Goal: Task Accomplishment & Management: Use online tool/utility

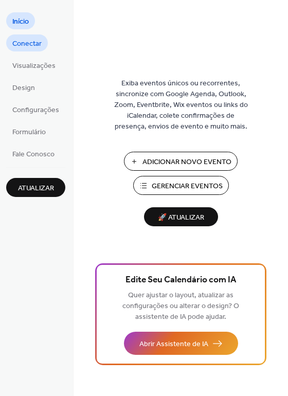
click at [24, 44] on span "Conectar" at bounding box center [26, 44] width 29 height 11
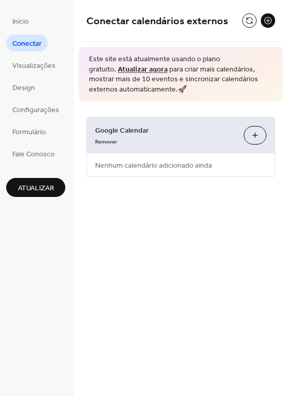
click at [168, 62] on link "Atualizar agora" at bounding box center [143, 69] width 50 height 14
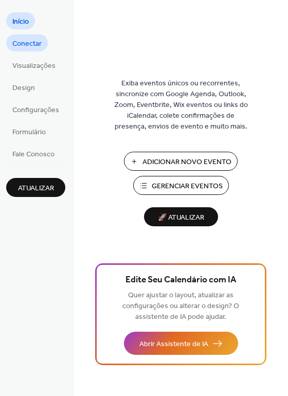
click at [21, 44] on span "Conectar" at bounding box center [26, 44] width 29 height 11
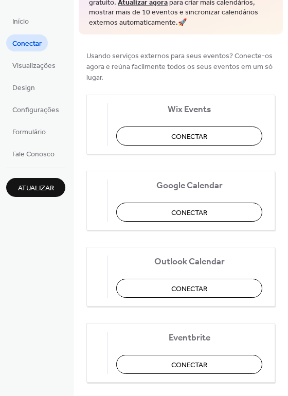
scroll to position [65, 0]
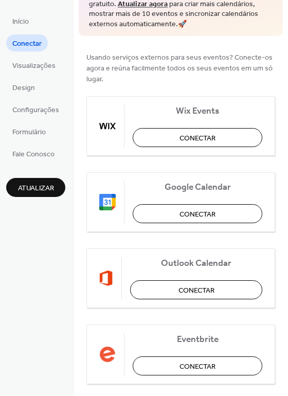
click at [29, 40] on span "Conectar" at bounding box center [26, 44] width 29 height 11
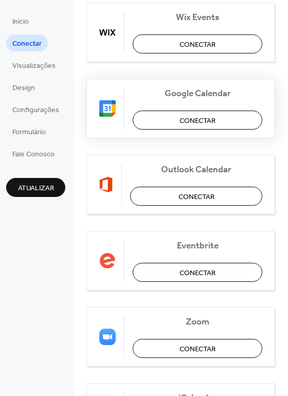
scroll to position [161, 0]
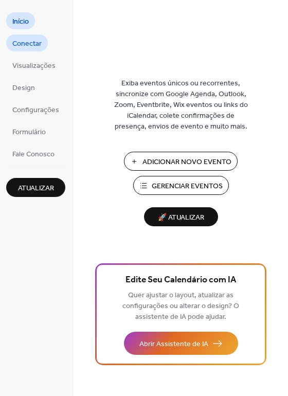
click at [21, 42] on span "Conectar" at bounding box center [26, 44] width 29 height 11
click at [20, 39] on span "Conectar" at bounding box center [26, 44] width 29 height 11
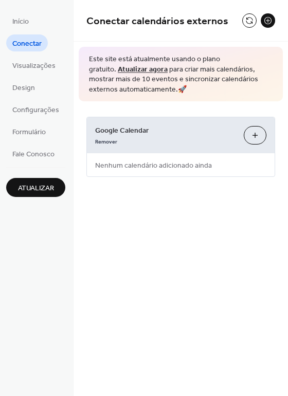
click at [257, 137] on button "Selecionar Calendários" at bounding box center [255, 135] width 23 height 19
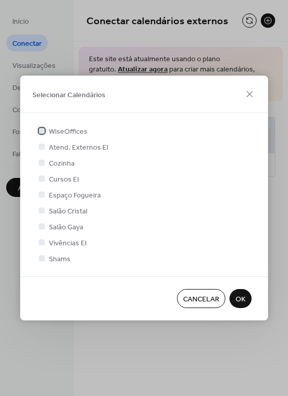
click at [60, 133] on span "WiseOffices" at bounding box center [68, 132] width 39 height 11
click at [249, 91] on icon at bounding box center [249, 94] width 12 height 12
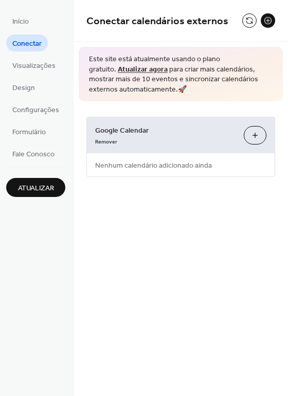
click at [112, 156] on span "Nenhum calendário adicionado ainda" at bounding box center [153, 165] width 133 height 23
drag, startPoint x: 97, startPoint y: 158, endPoint x: 256, endPoint y: 152, distance: 159.1
click at [256, 152] on div "Google Calendar Remover Selecionar Calendários Nenhum calendário adicionado ain…" at bounding box center [180, 147] width 189 height 60
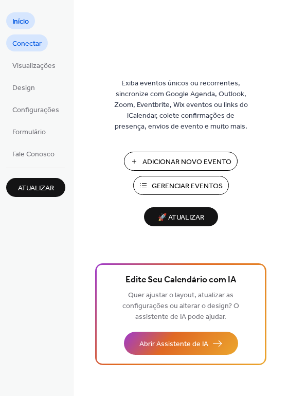
click at [25, 44] on span "Conectar" at bounding box center [26, 44] width 29 height 11
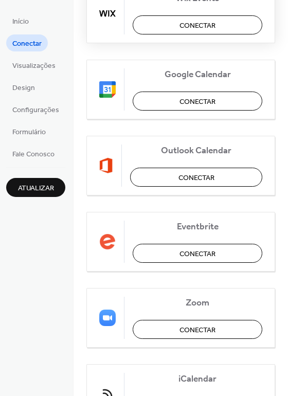
scroll to position [237, 0]
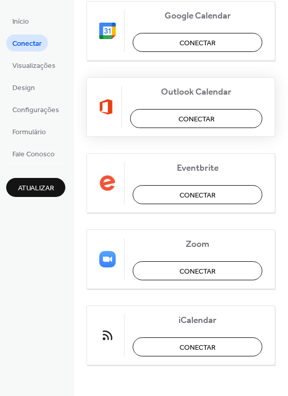
click at [216, 121] on button "Conectar" at bounding box center [196, 118] width 132 height 19
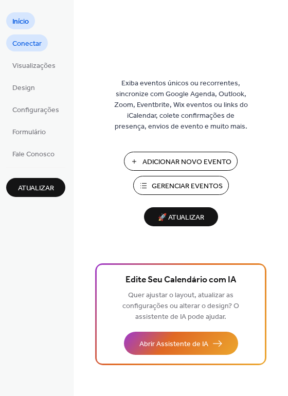
click at [32, 48] on span "Conectar" at bounding box center [26, 44] width 29 height 11
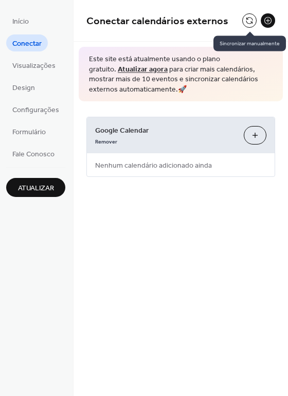
click at [251, 22] on button at bounding box center [249, 20] width 14 height 14
click at [269, 20] on button at bounding box center [268, 20] width 14 height 14
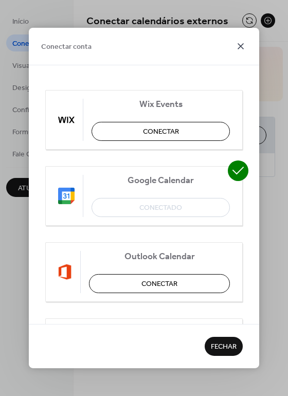
click at [241, 43] on icon at bounding box center [241, 46] width 12 height 12
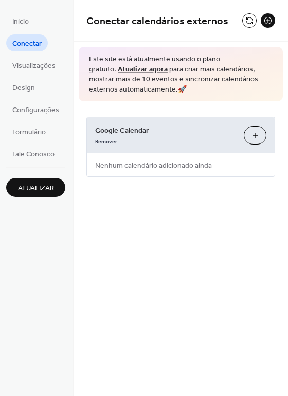
click at [255, 134] on button "Selecionar Calendários" at bounding box center [255, 135] width 23 height 19
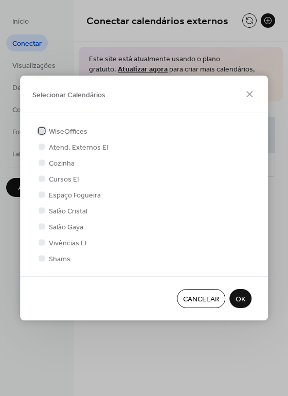
click at [55, 131] on span "WiseOffices" at bounding box center [68, 132] width 39 height 11
click at [242, 296] on span "OK" at bounding box center [241, 299] width 10 height 11
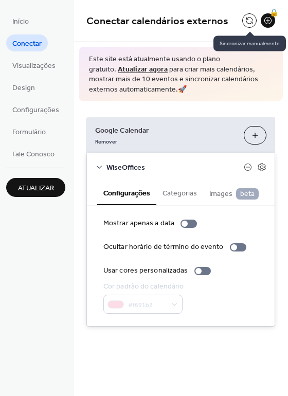
click at [243, 20] on button at bounding box center [249, 20] width 14 height 14
click at [260, 166] on icon at bounding box center [261, 167] width 9 height 9
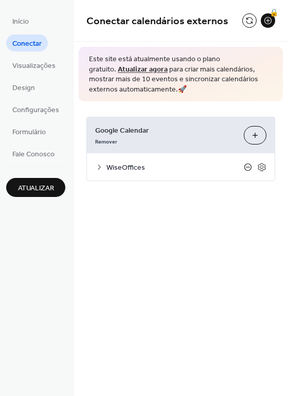
click at [249, 167] on icon at bounding box center [248, 167] width 8 height 8
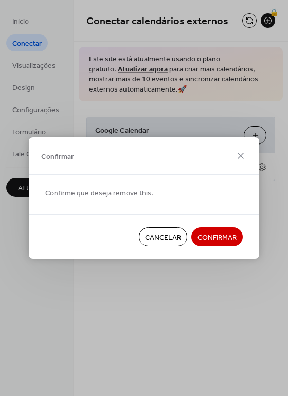
click at [206, 239] on span "Confirmar" at bounding box center [217, 238] width 39 height 11
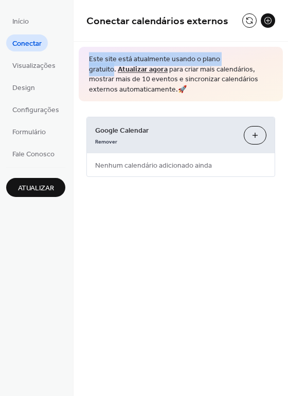
drag, startPoint x: 87, startPoint y: 54, endPoint x: 239, endPoint y: 52, distance: 151.8
click at [239, 55] on span "Este site está atualmente usando o plano gratuito. Atualizar agora para criar m…" at bounding box center [181, 75] width 184 height 40
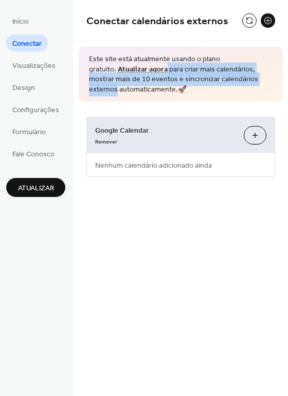
drag, startPoint x: 106, startPoint y: 71, endPoint x: 253, endPoint y: 82, distance: 147.0
click at [253, 82] on span "Este site está atualmente usando o plano gratuito. Atualizar agora para criar m…" at bounding box center [181, 75] width 184 height 40
click at [247, 134] on button "Selecionar Calendários" at bounding box center [255, 135] width 23 height 19
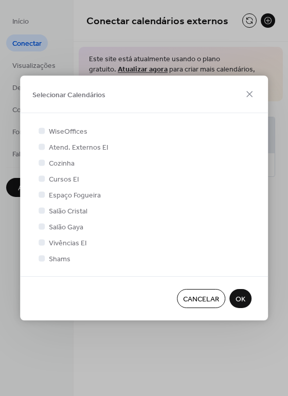
click at [200, 213] on div "Salão Cristal" at bounding box center [144, 210] width 215 height 11
click at [49, 261] on span "Shams" at bounding box center [60, 259] width 22 height 11
click at [242, 294] on span "OK" at bounding box center [241, 299] width 10 height 11
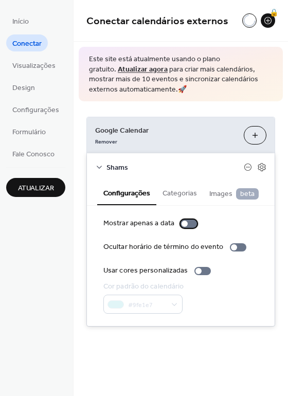
click at [182, 224] on div at bounding box center [185, 224] width 6 height 6
click at [184, 224] on div at bounding box center [189, 224] width 16 height 8
click at [231, 246] on div at bounding box center [234, 247] width 6 height 6
click at [230, 246] on div at bounding box center [238, 247] width 16 height 8
click at [264, 167] on icon at bounding box center [262, 167] width 8 height 8
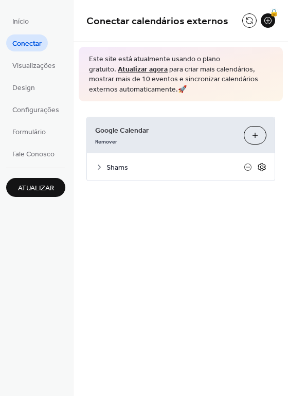
click at [264, 167] on icon at bounding box center [262, 167] width 8 height 8
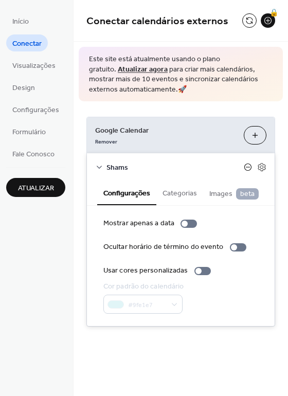
click at [246, 166] on icon at bounding box center [248, 167] width 8 height 8
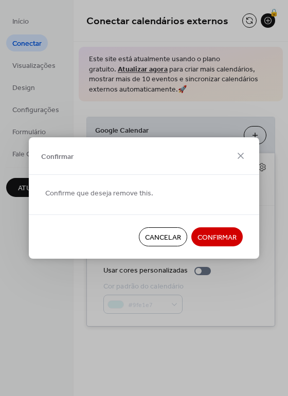
click at [230, 236] on span "Confirmar" at bounding box center [217, 238] width 39 height 11
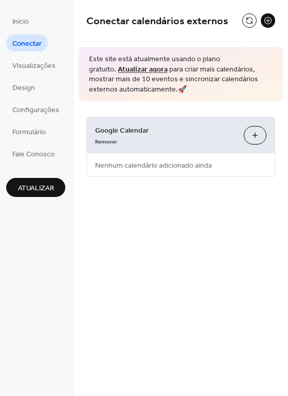
click at [250, 136] on button "Selecionar Calendários" at bounding box center [255, 135] width 23 height 19
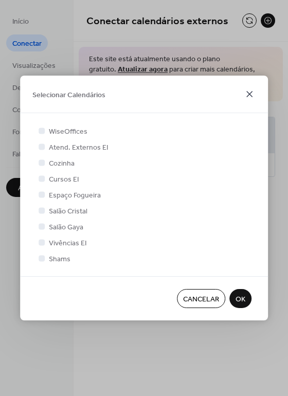
click at [249, 95] on icon at bounding box center [249, 94] width 12 height 12
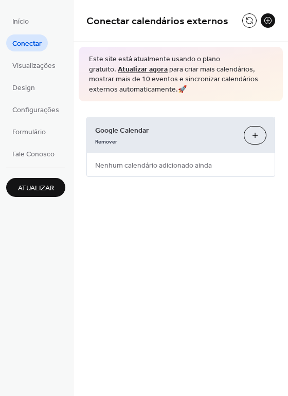
click at [257, 132] on button "Selecionar Calendários" at bounding box center [255, 135] width 23 height 19
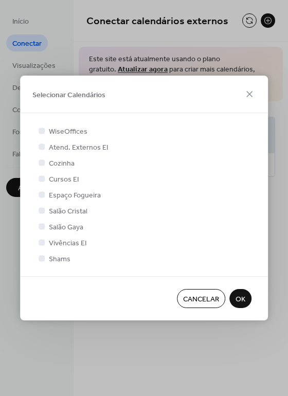
drag, startPoint x: 144, startPoint y: 86, endPoint x: 181, endPoint y: 87, distance: 37.0
click at [181, 87] on div "Selecionar Calendários" at bounding box center [144, 95] width 248 height 38
click at [44, 259] on div at bounding box center [42, 258] width 6 height 6
click at [238, 296] on span "OK" at bounding box center [241, 299] width 10 height 11
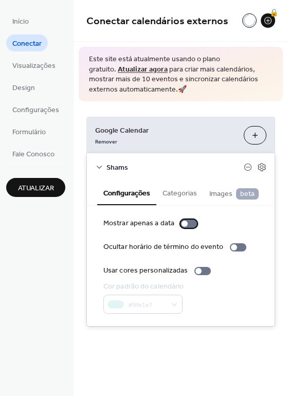
click at [184, 223] on div at bounding box center [185, 224] width 6 height 6
click at [234, 246] on div at bounding box center [238, 247] width 16 height 8
click at [235, 247] on div at bounding box center [238, 247] width 16 height 8
click at [231, 247] on div at bounding box center [234, 247] width 6 height 6
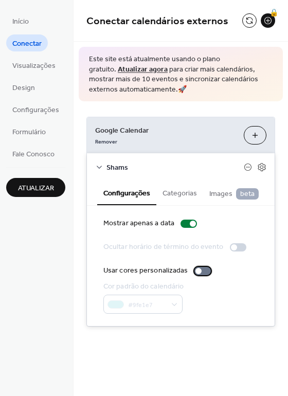
click at [195, 271] on div at bounding box center [198, 271] width 6 height 6
click at [231, 247] on div at bounding box center [234, 247] width 6 height 6
click at [247, 166] on icon at bounding box center [248, 167] width 8 height 8
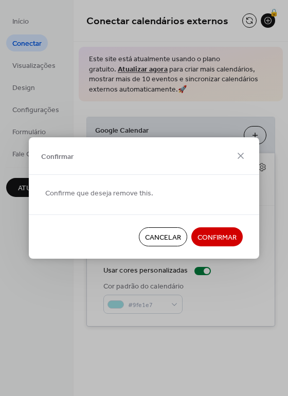
click at [229, 239] on span "Confirmar" at bounding box center [217, 238] width 39 height 11
